Goal: Contribute content: Add original content to the website for others to see

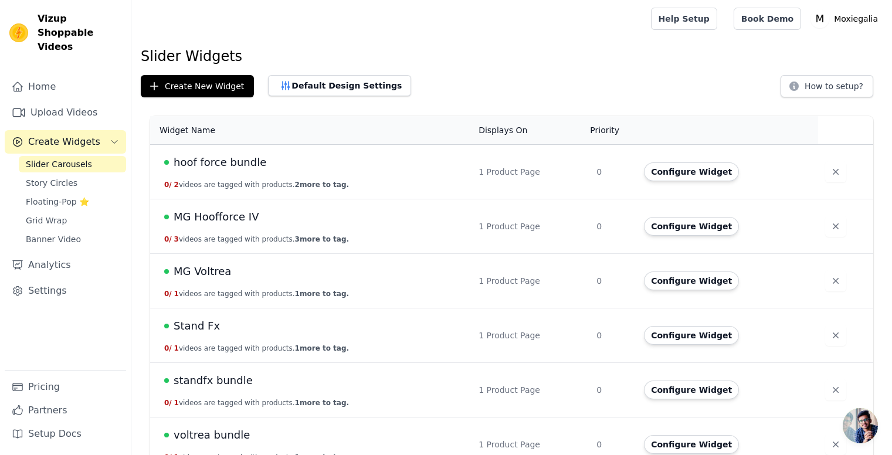
scroll to position [20, 0]
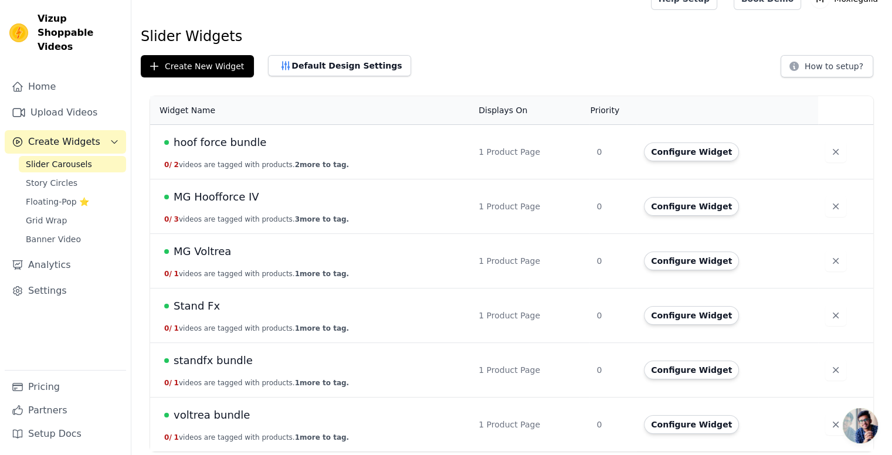
click at [200, 411] on span "voltrea bundle" at bounding box center [212, 415] width 76 height 16
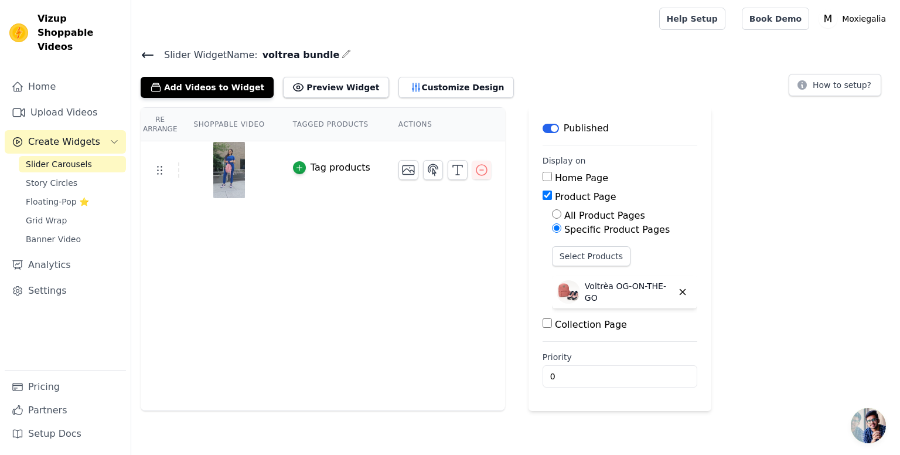
click at [225, 167] on img at bounding box center [229, 170] width 33 height 56
click at [145, 55] on icon at bounding box center [148, 55] width 14 height 14
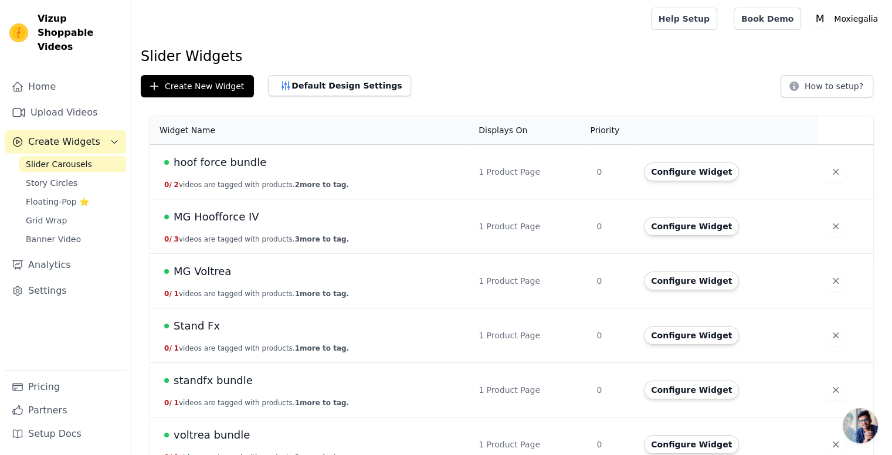
scroll to position [20, 0]
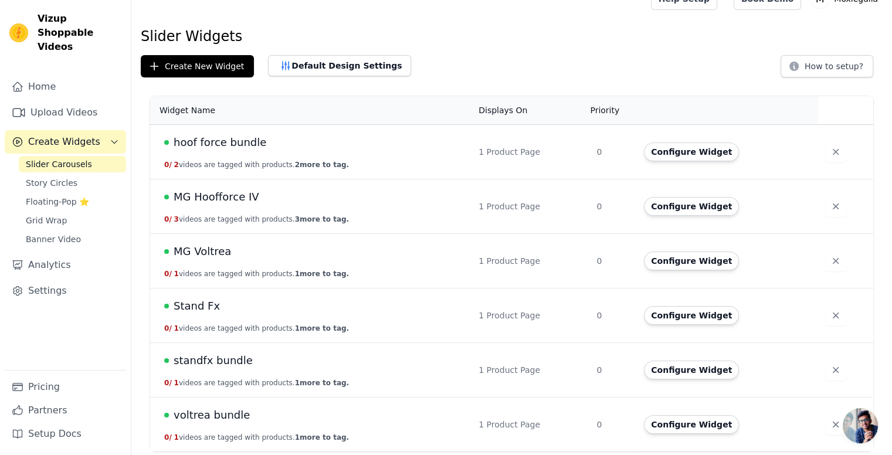
click at [189, 304] on span "Stand Fx" at bounding box center [197, 306] width 46 height 16
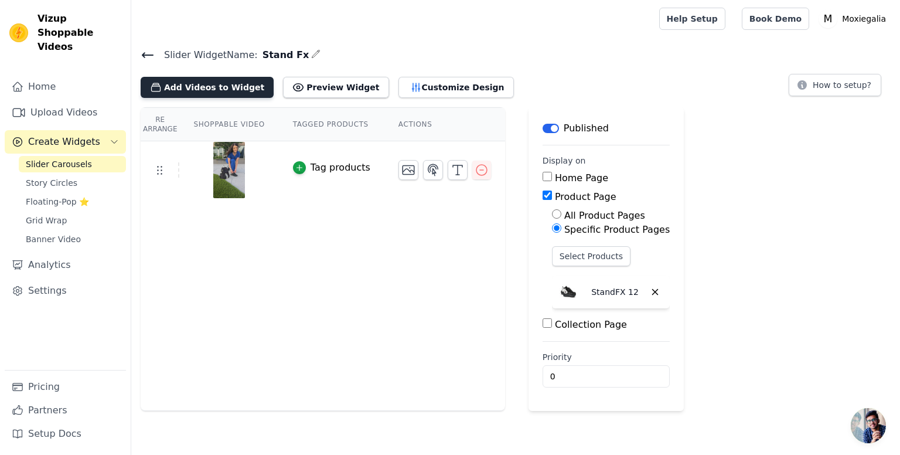
click at [199, 84] on button "Add Videos to Widget" at bounding box center [207, 87] width 133 height 21
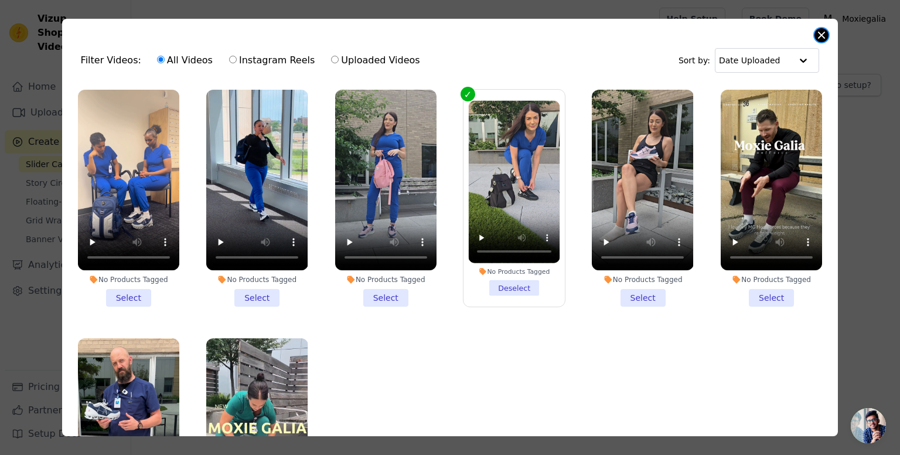
click at [824, 32] on button "Close modal" at bounding box center [822, 35] width 14 height 14
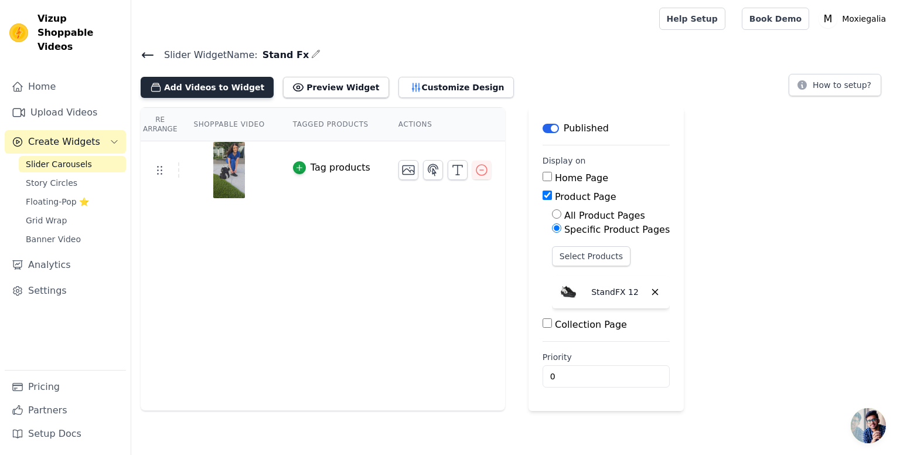
click at [211, 83] on button "Add Videos to Widget" at bounding box center [207, 87] width 133 height 21
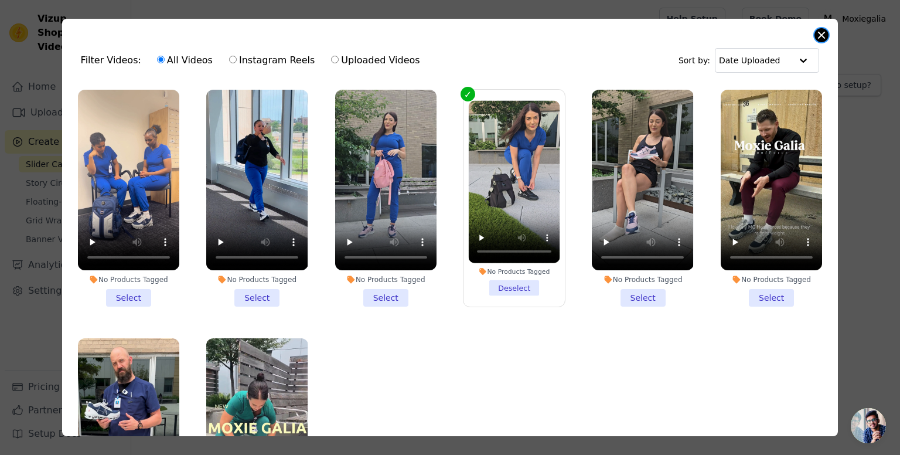
click at [825, 34] on button "Close modal" at bounding box center [822, 35] width 14 height 14
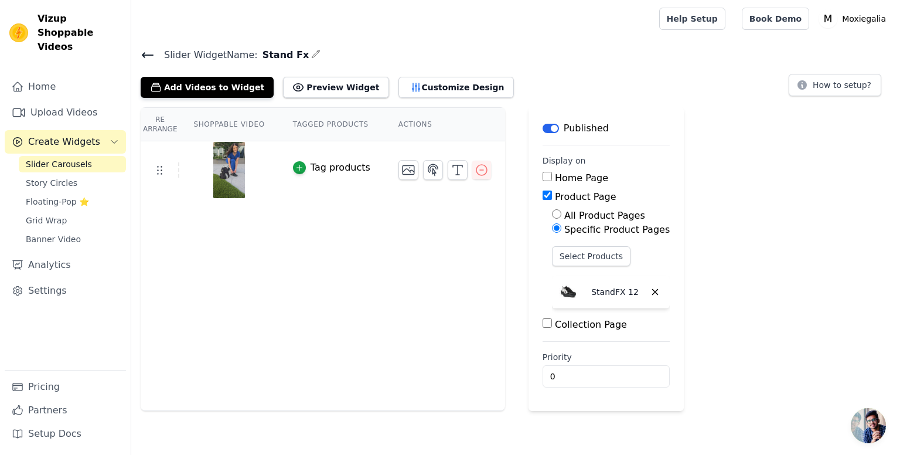
click at [147, 50] on icon at bounding box center [148, 55] width 14 height 14
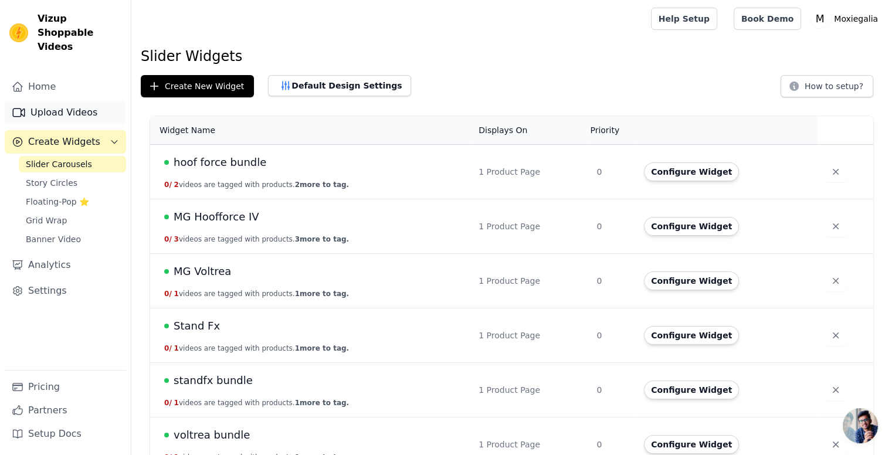
click at [92, 101] on link "Upload Videos" at bounding box center [65, 112] width 121 height 23
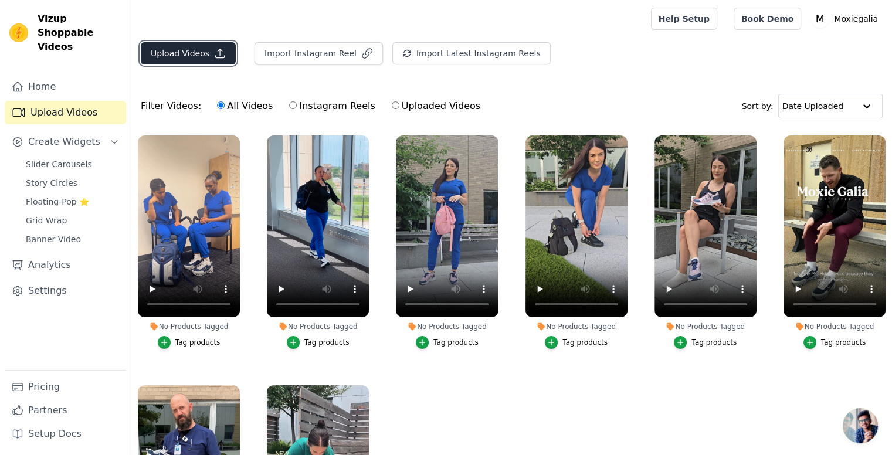
click at [188, 52] on button "Upload Videos" at bounding box center [188, 53] width 95 height 22
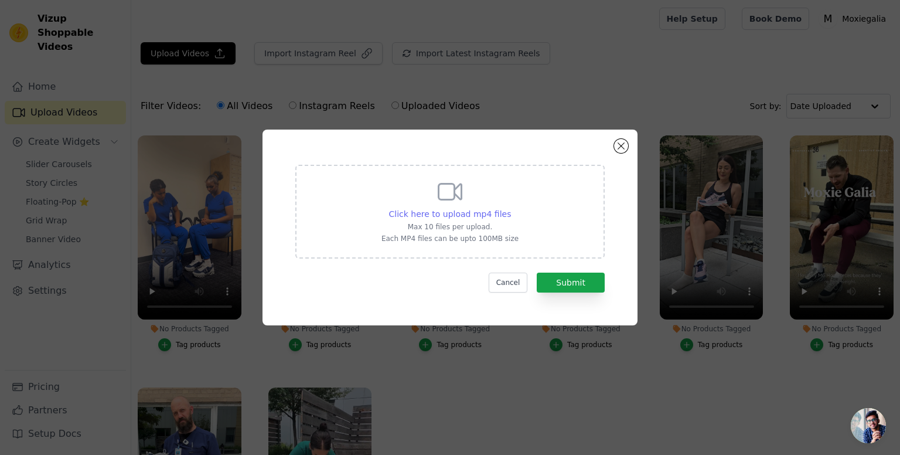
click at [460, 211] on span "Click here to upload mp4 files" at bounding box center [450, 213] width 123 height 9
click at [511, 208] on input "Click here to upload mp4 files Max 10 files per upload. Each MP4 files can be u…" at bounding box center [511, 207] width 1 height 1
click at [453, 212] on span "Click here to upload mp4 files" at bounding box center [450, 213] width 123 height 9
click at [511, 208] on input "Click here to upload mp4 files Max 10 files per upload. Each MP4 files can be u…" at bounding box center [511, 207] width 1 height 1
type input "C:\fakepath\Untitled design (2).mp4"
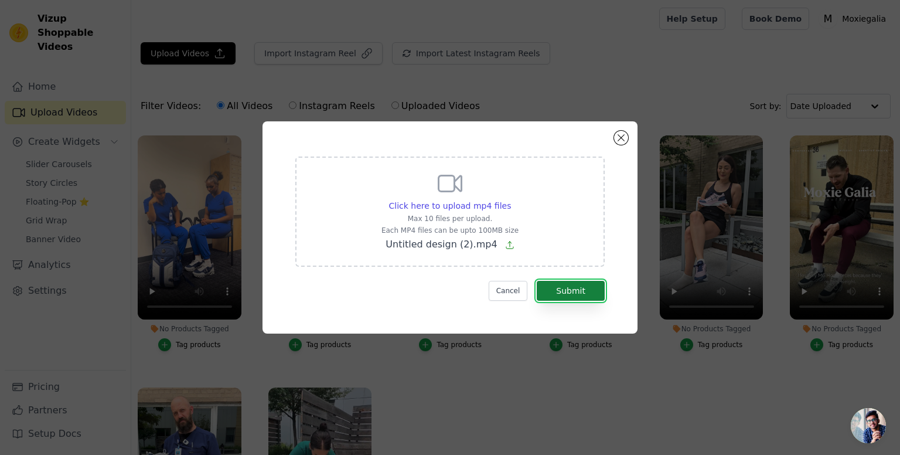
click at [559, 289] on button "Submit" at bounding box center [571, 291] width 68 height 20
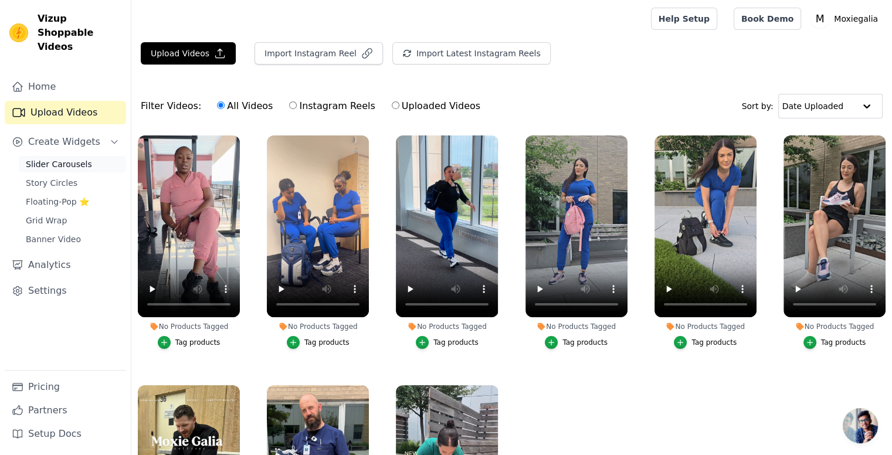
click at [44, 158] on span "Slider Carousels" at bounding box center [59, 164] width 66 height 12
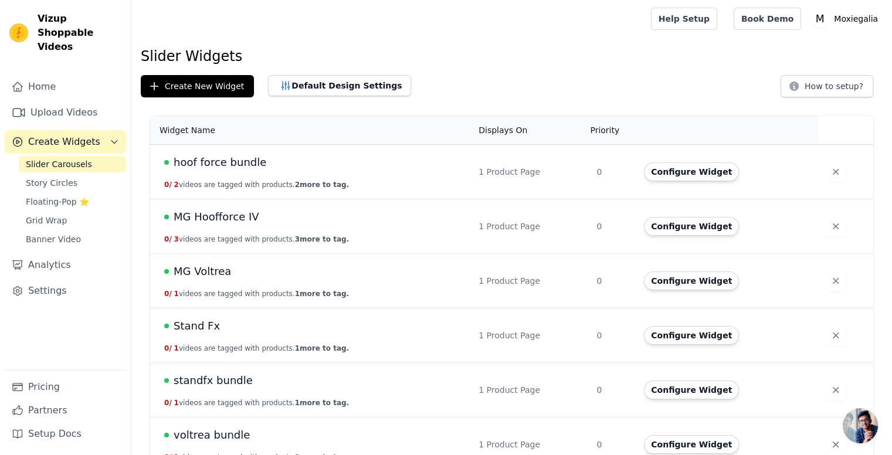
click at [193, 331] on span "Stand Fx" at bounding box center [197, 326] width 46 height 16
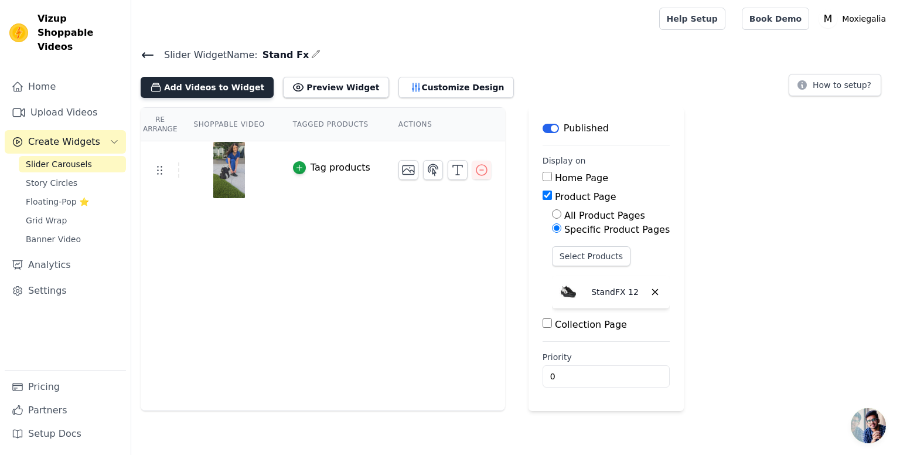
click at [203, 83] on button "Add Videos to Widget" at bounding box center [207, 87] width 133 height 21
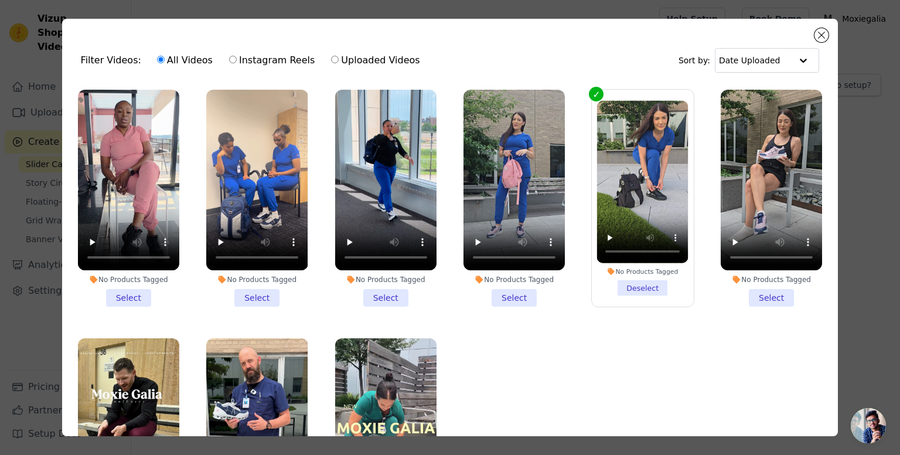
click at [131, 295] on li "No Products Tagged Select" at bounding box center [128, 198] width 101 height 217
click at [0, 0] on input "No Products Tagged Select" at bounding box center [0, 0] width 0 height 0
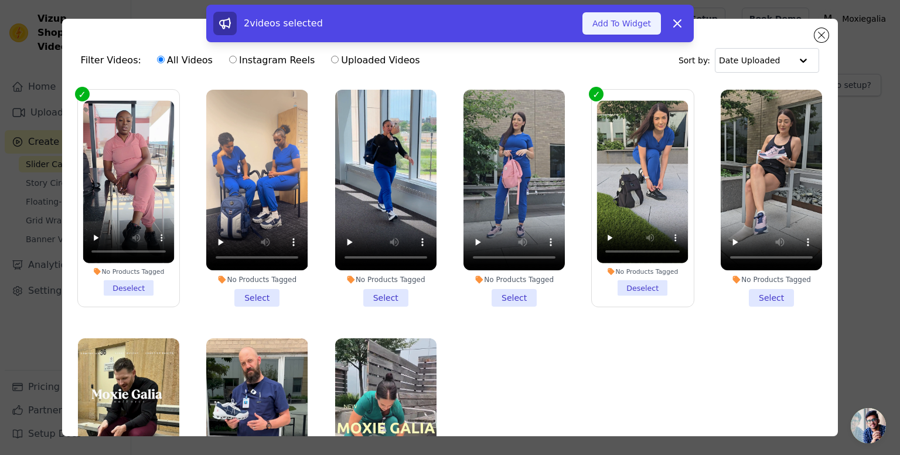
click at [619, 29] on button "Add To Widget" at bounding box center [622, 23] width 79 height 22
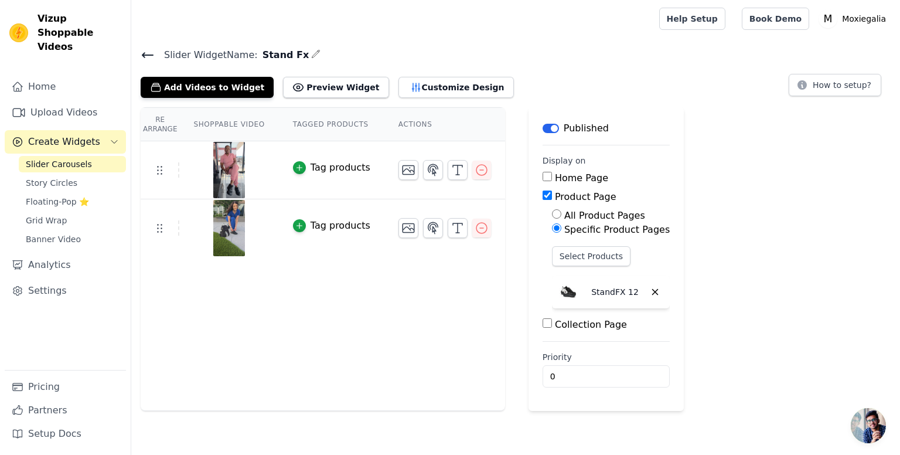
click at [309, 178] on td "Tag products" at bounding box center [332, 170] width 106 height 58
click at [316, 164] on div "Tag products" at bounding box center [341, 168] width 60 height 14
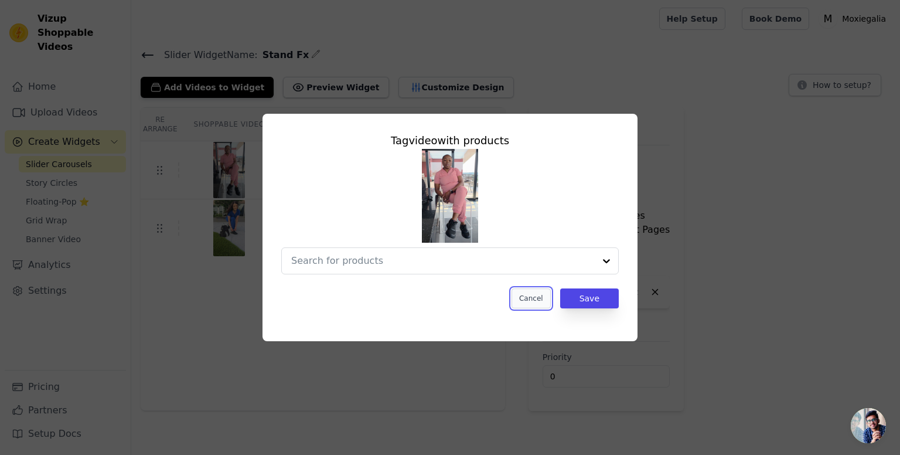
click at [530, 300] on button "Cancel" at bounding box center [531, 298] width 39 height 20
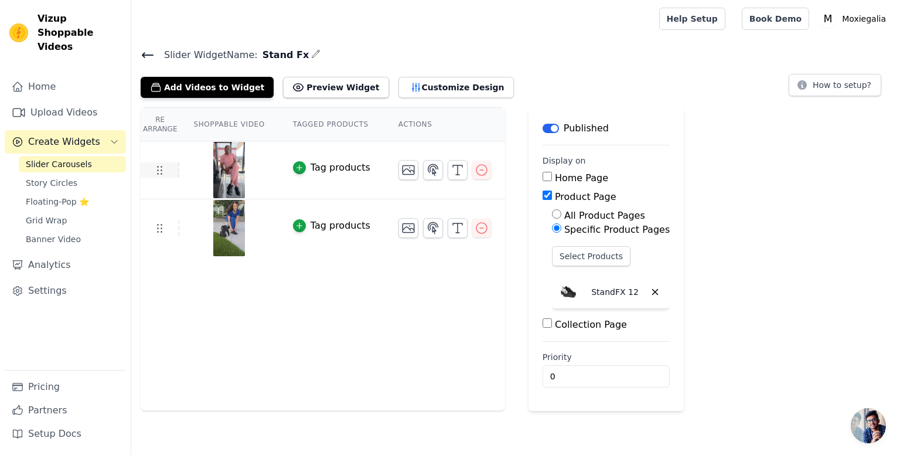
click at [155, 170] on icon at bounding box center [159, 170] width 14 height 14
click at [233, 172] on img at bounding box center [229, 170] width 33 height 56
click at [247, 169] on div at bounding box center [229, 170] width 98 height 56
click at [215, 162] on img at bounding box center [229, 170] width 33 height 56
click at [165, 159] on tr "Tag products" at bounding box center [323, 170] width 365 height 58
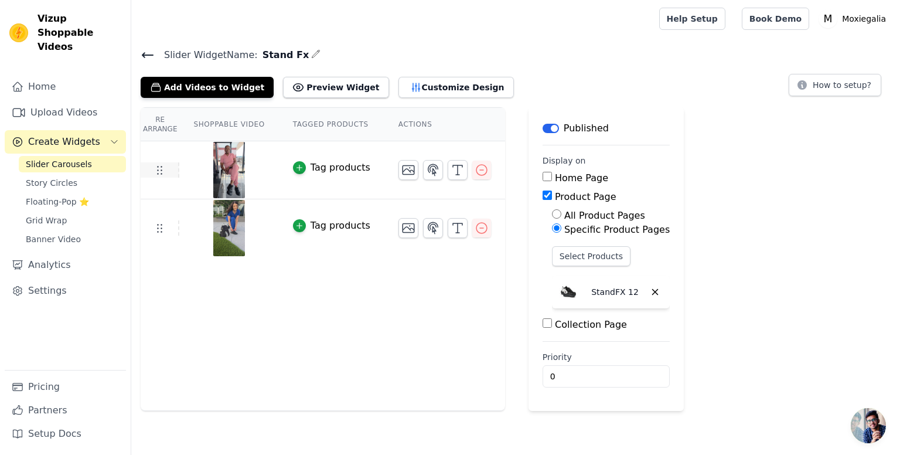
click at [159, 165] on icon at bounding box center [159, 170] width 14 height 14
click at [230, 168] on img at bounding box center [229, 170] width 33 height 56
click at [155, 53] on span "Slider Widget Name:" at bounding box center [206, 55] width 103 height 14
click at [145, 50] on icon at bounding box center [148, 55] width 14 height 14
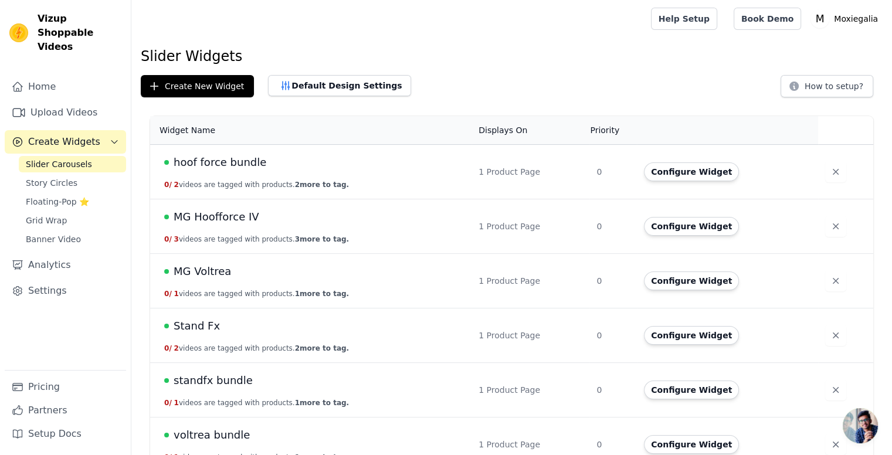
click at [189, 322] on span "Stand Fx" at bounding box center [197, 326] width 46 height 16
